Goal: Information Seeking & Learning: Learn about a topic

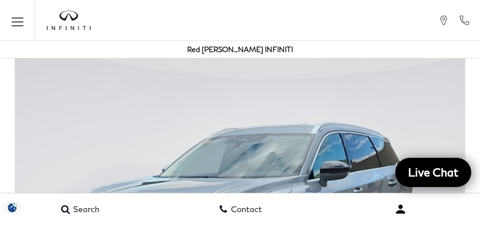
click at [380, 221] on button "Open user profile menu" at bounding box center [401, 209] width 160 height 29
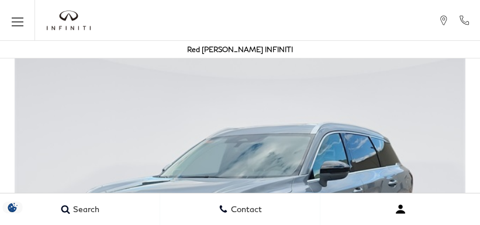
click at [439, 221] on button "Open user profile menu" at bounding box center [401, 209] width 160 height 29
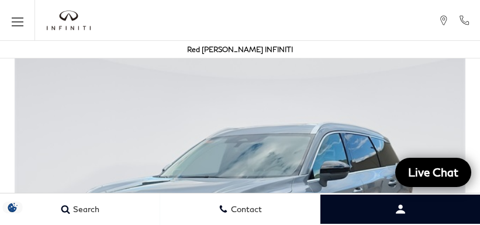
click at [439, 192] on img at bounding box center [240, 216] width 480 height 338
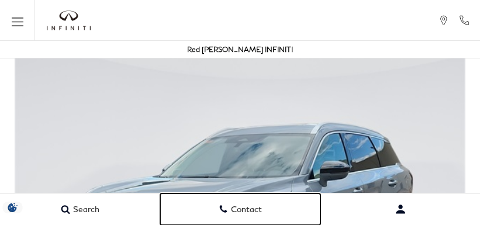
click at [263, 221] on link "Contact" at bounding box center [240, 210] width 160 height 32
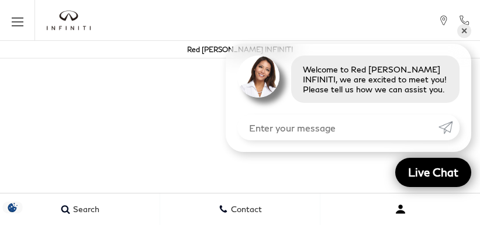
click at [380, 221] on button "Open user profile menu" at bounding box center [401, 209] width 160 height 29
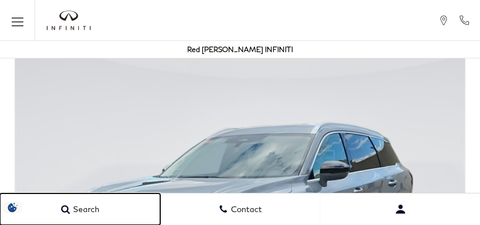
click at [59, 198] on link "Search" at bounding box center [80, 210] width 160 height 32
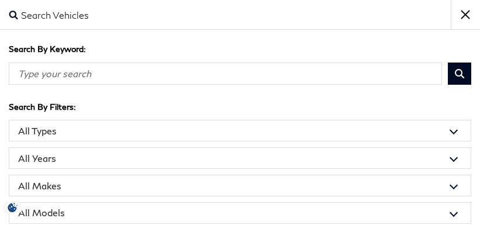
click at [199, 81] on input "Search By Keyword" at bounding box center [226, 73] width 434 height 22
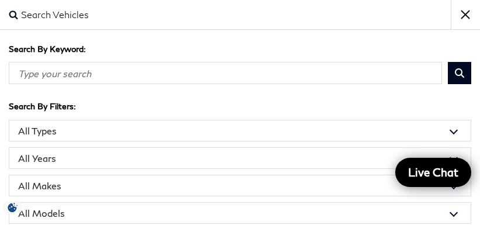
click at [322, 204] on select "All Models 2 Series 2500 Acadia Atlas CT5 CX-5 Edge Explorer Forester GX Highla…" at bounding box center [240, 213] width 463 height 22
